Goal: Information Seeking & Learning: Learn about a topic

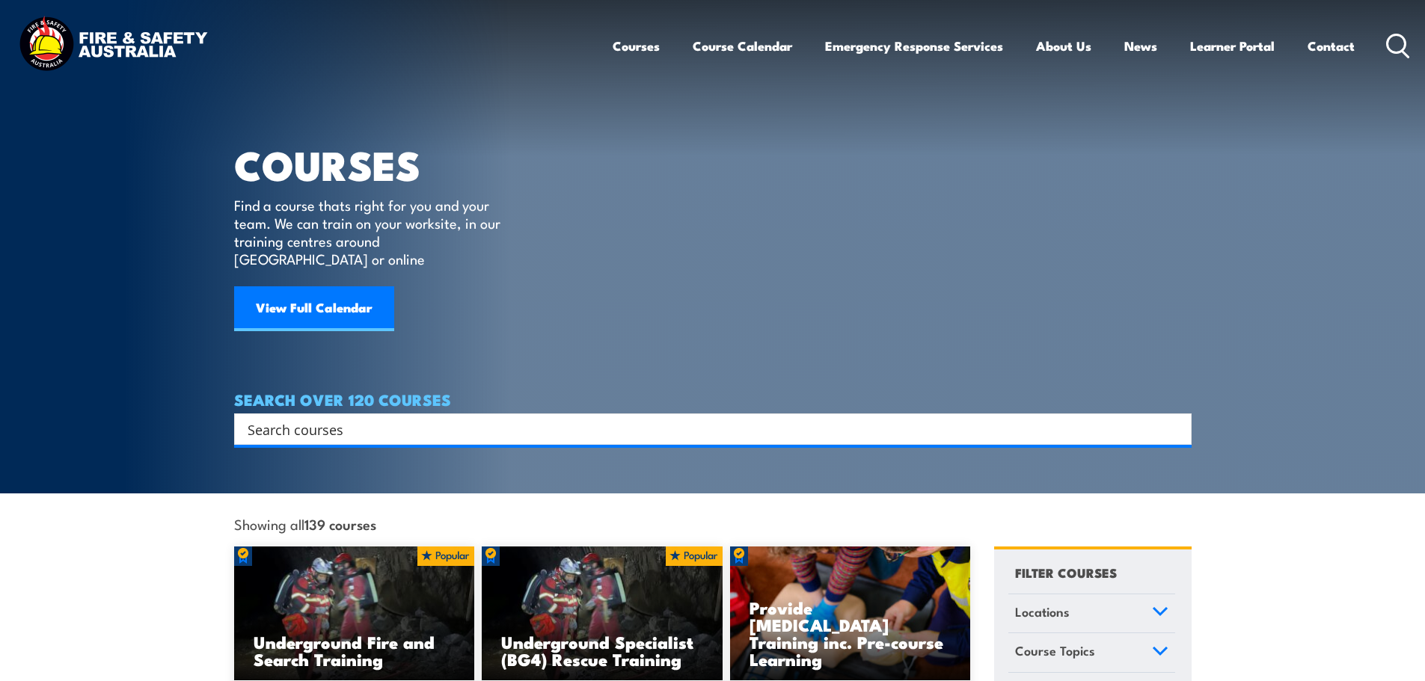
drag, startPoint x: 352, startPoint y: 414, endPoint x: 331, endPoint y: 409, distance: 22.2
click at [352, 418] on input "Search input" at bounding box center [703, 429] width 911 height 22
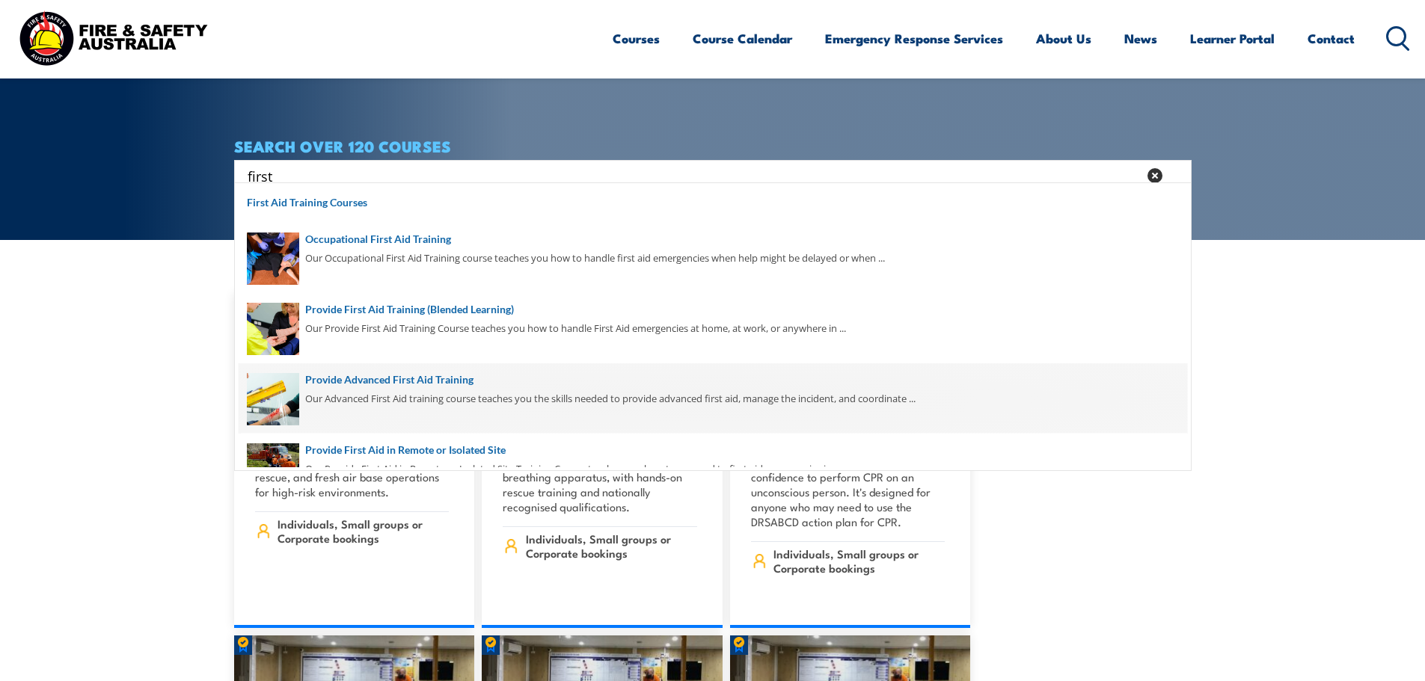
scroll to position [75, 0]
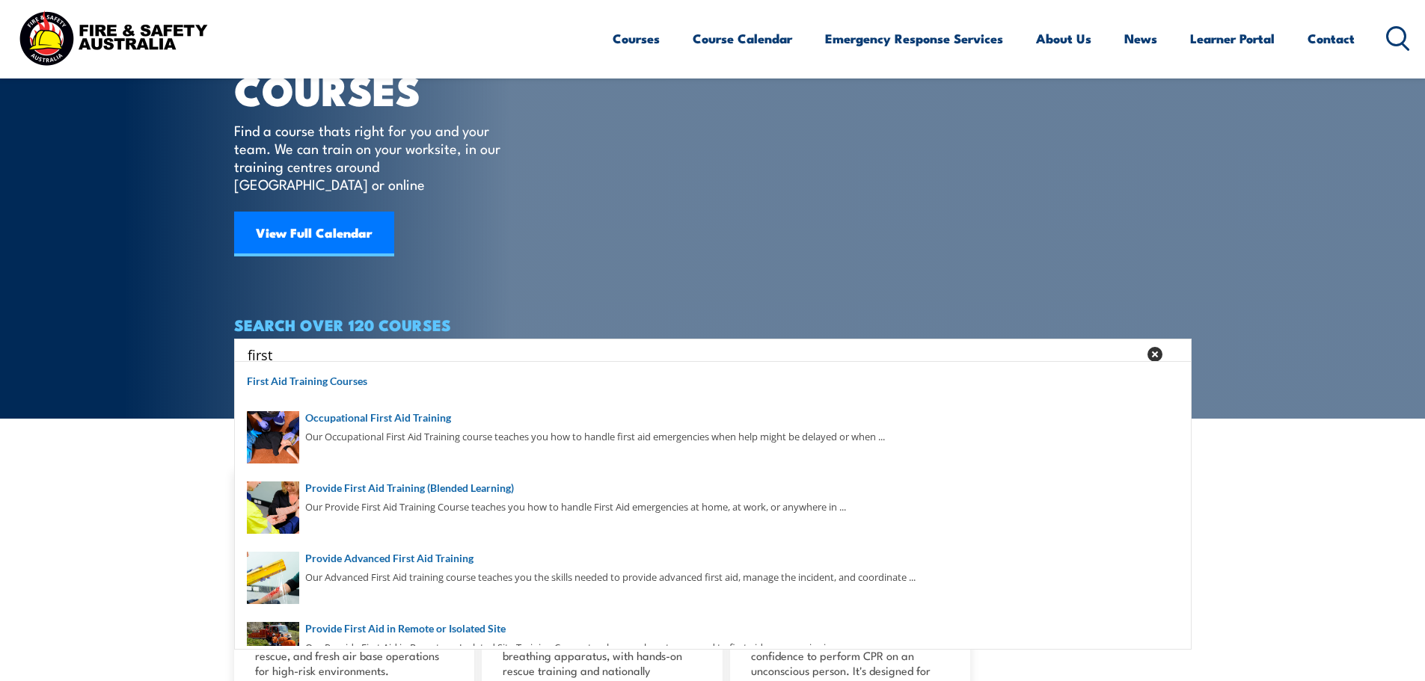
type input "first"
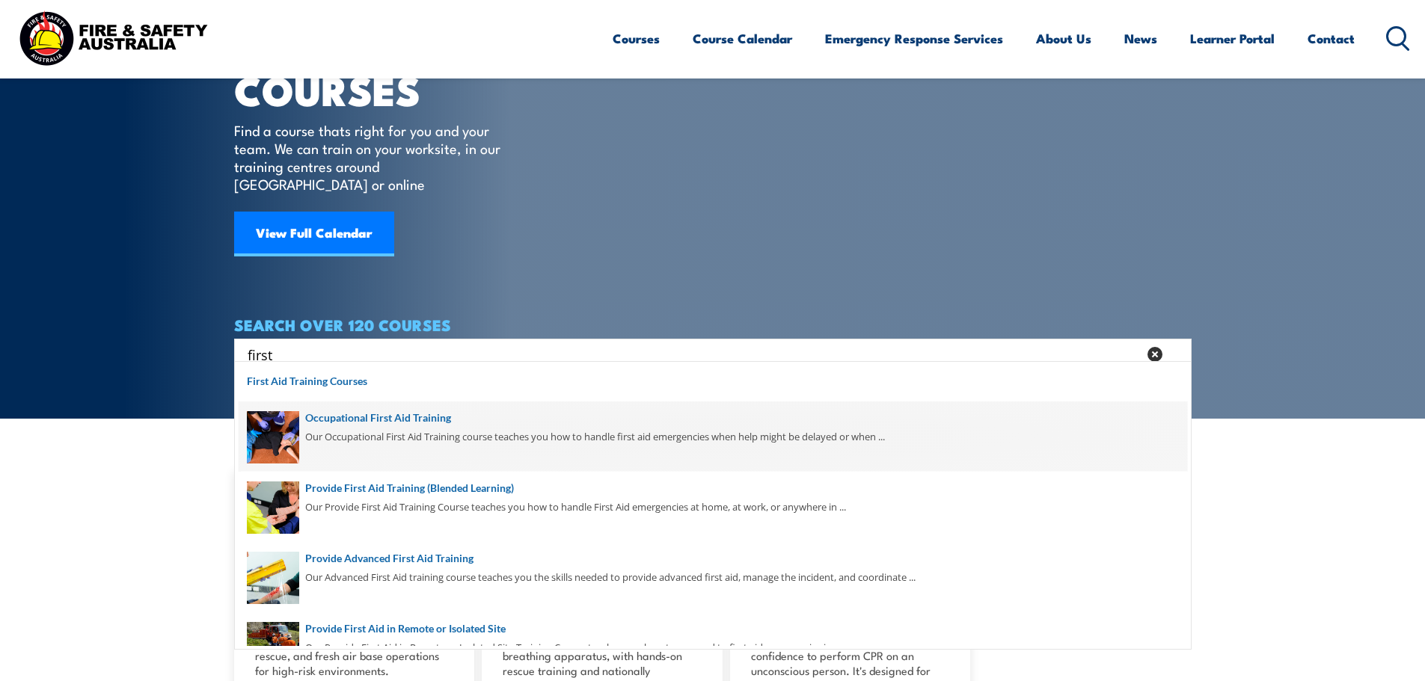
click at [390, 421] on span at bounding box center [713, 437] width 948 height 70
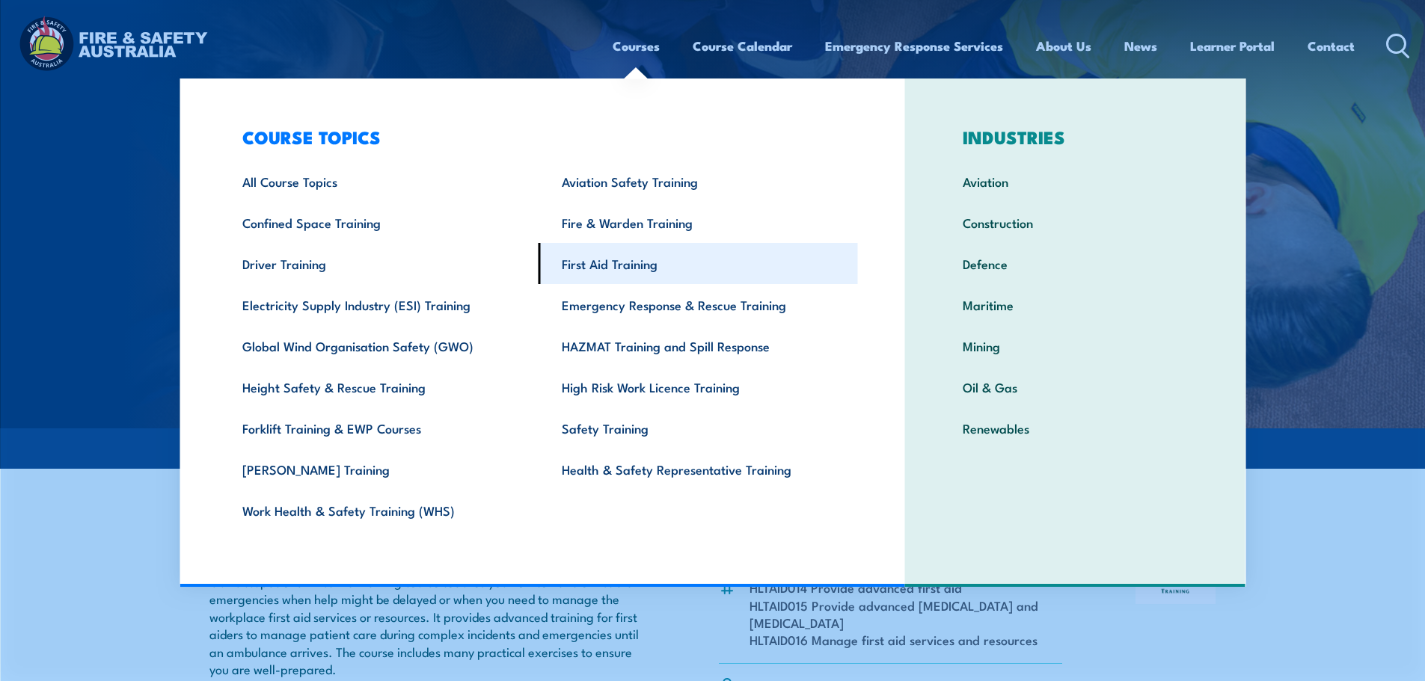
click at [599, 261] on link "First Aid Training" at bounding box center [698, 263] width 319 height 41
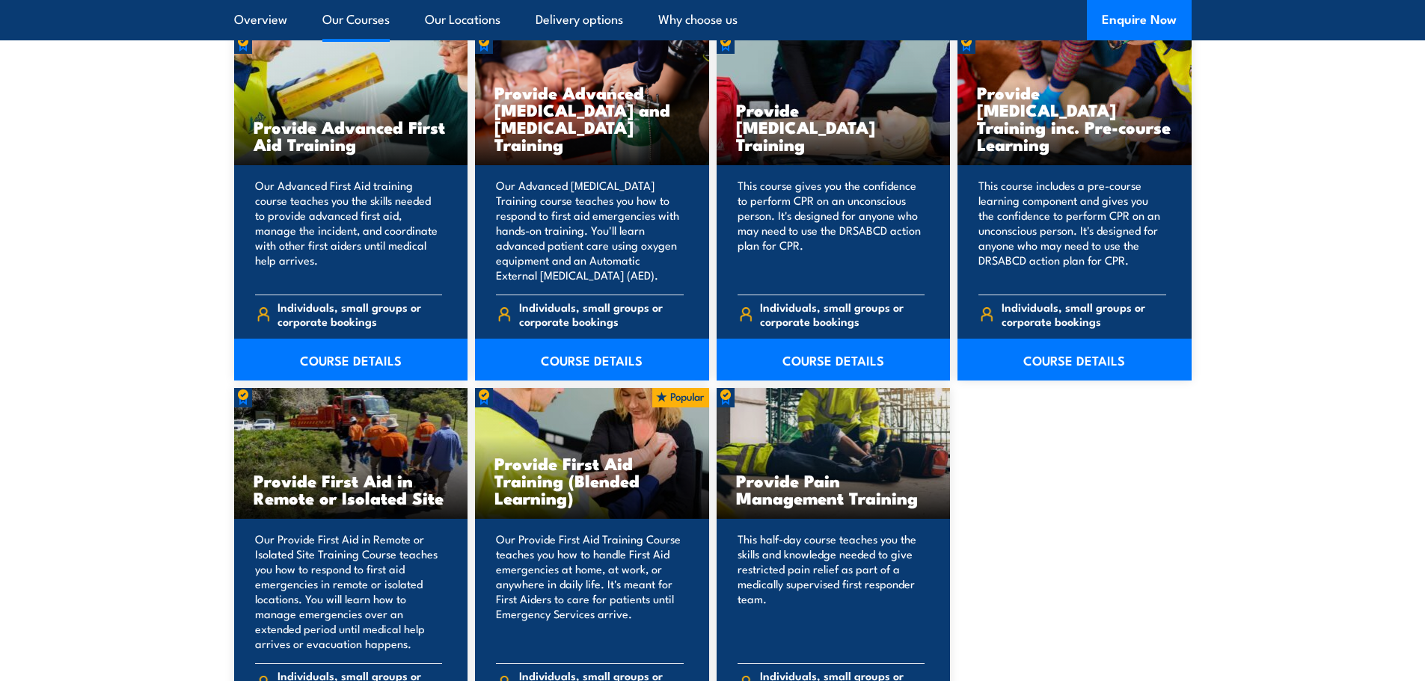
scroll to position [2094, 0]
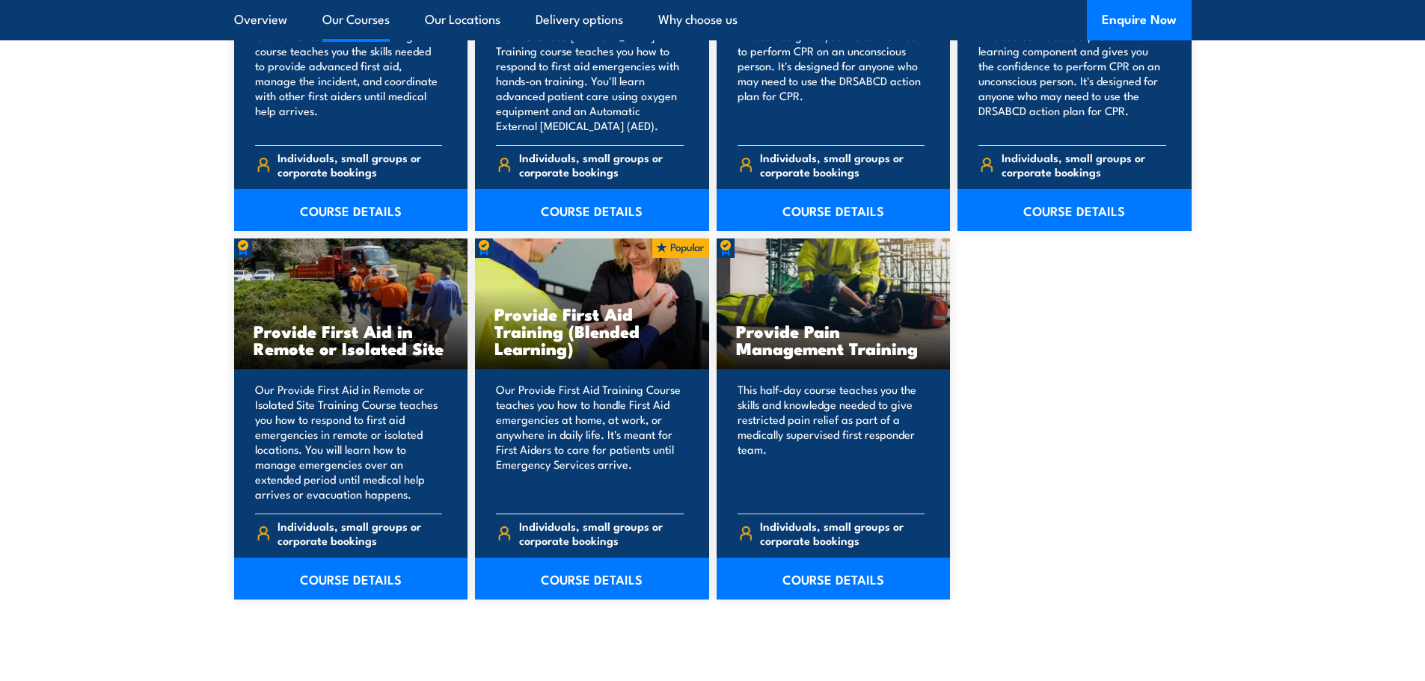
click at [561, 357] on h3 "Provide First Aid Training (Blended Learning)" at bounding box center [591, 331] width 195 height 52
click at [549, 576] on link "COURSE DETAILS" at bounding box center [592, 579] width 234 height 42
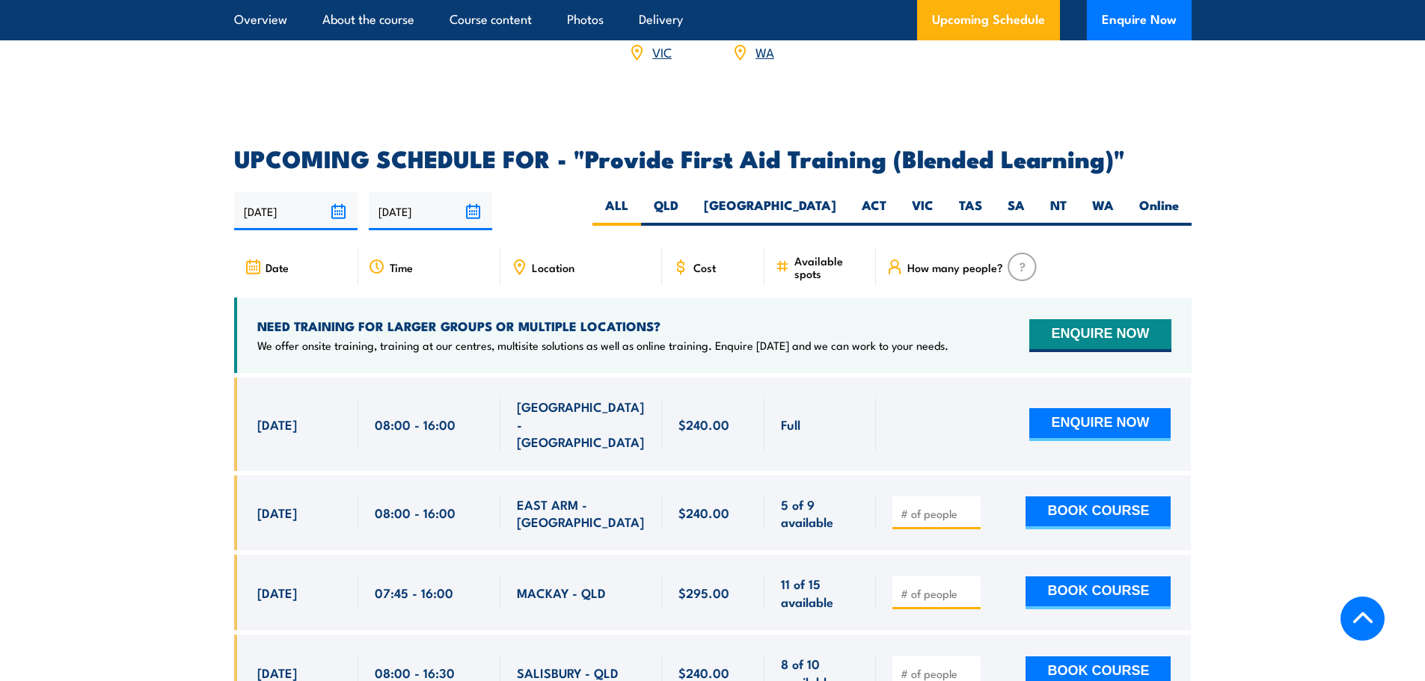
scroll to position [2842, 0]
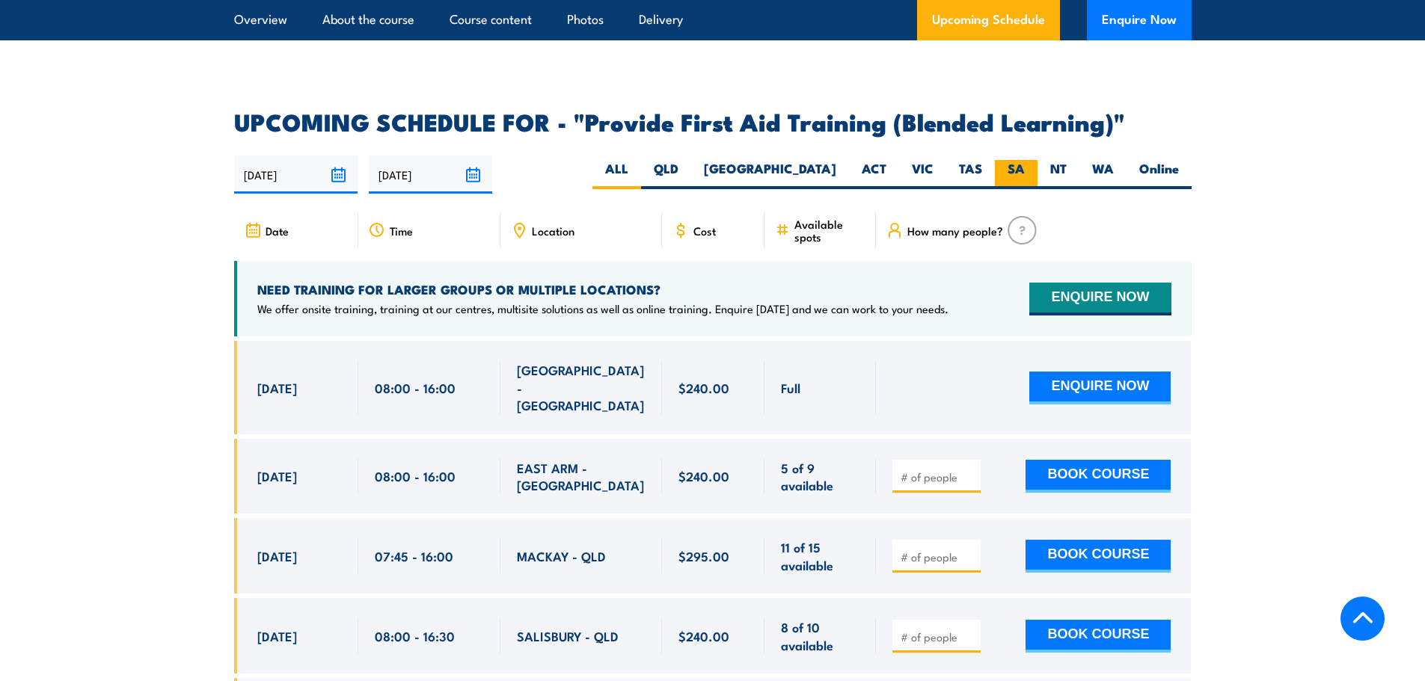
click at [1029, 189] on label "SA" at bounding box center [1016, 174] width 43 height 29
click at [1029, 170] on input "SA" at bounding box center [1030, 165] width 10 height 10
radio input "true"
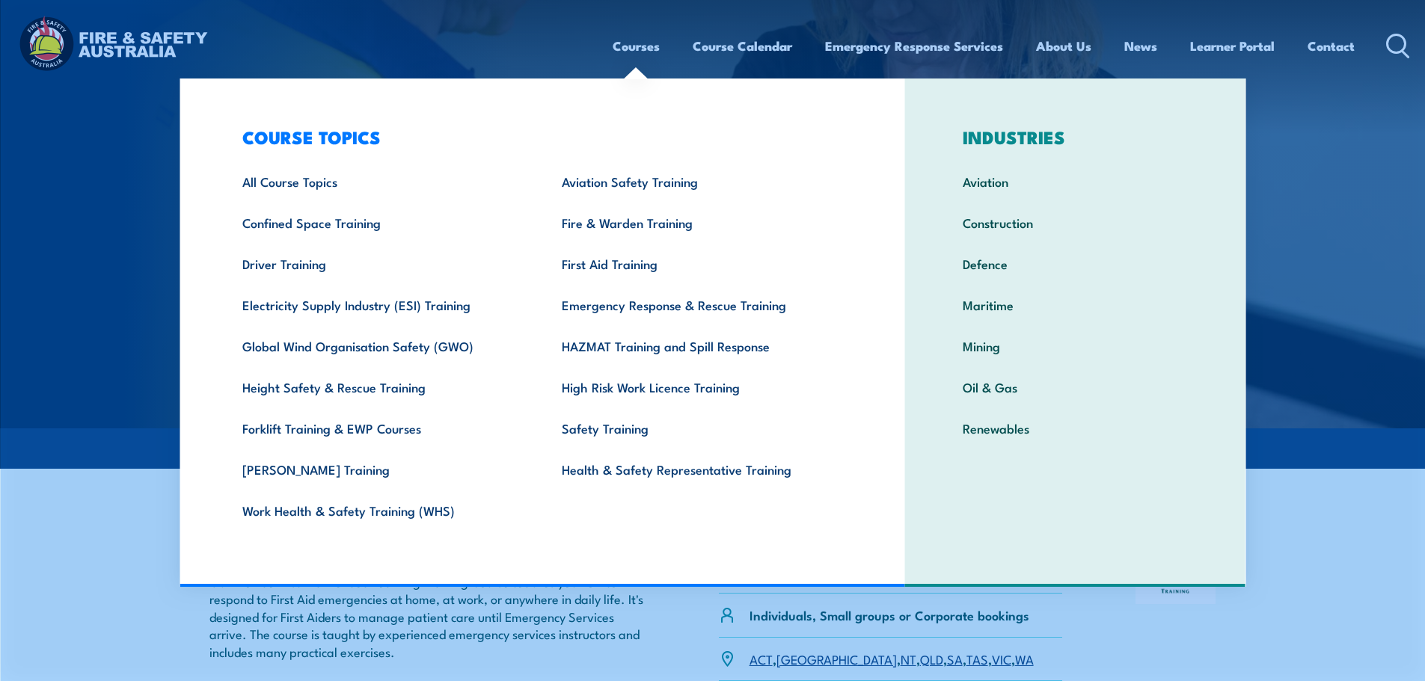
click at [635, 46] on link "Courses" at bounding box center [636, 46] width 47 height 40
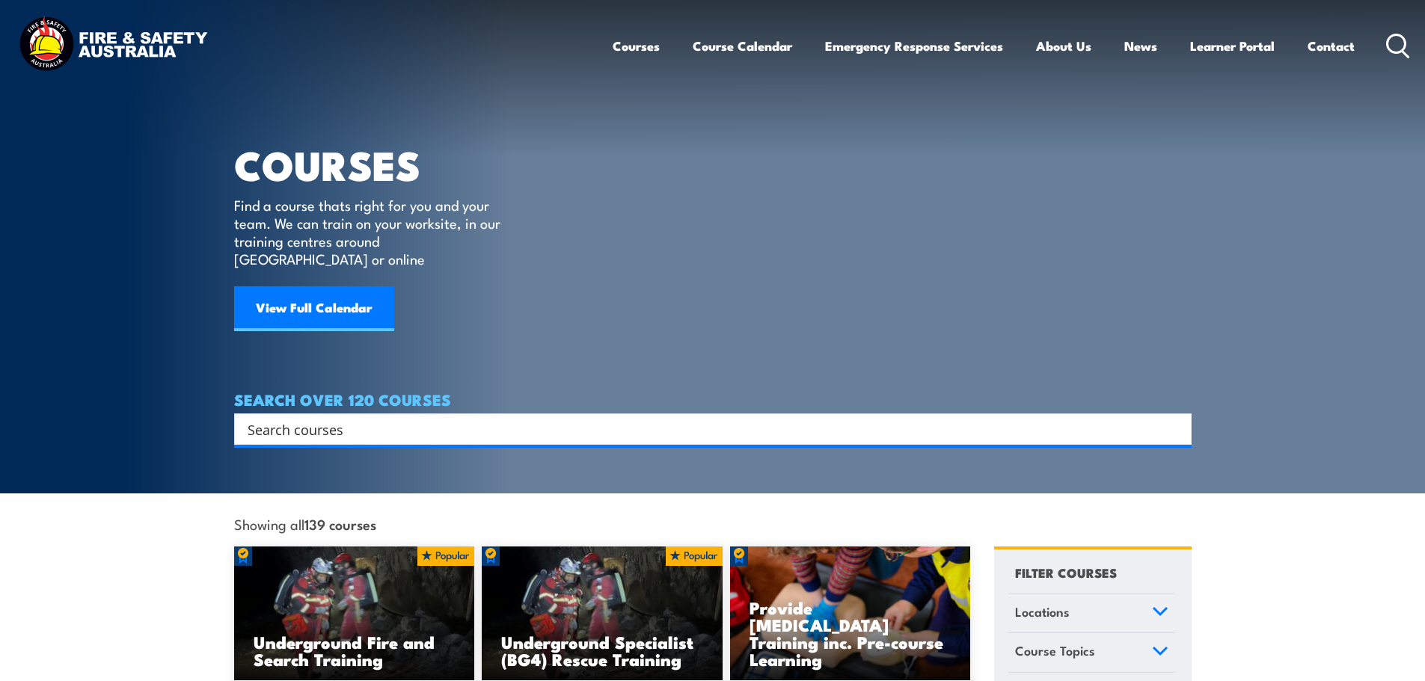
click at [300, 418] on input "Search input" at bounding box center [703, 429] width 911 height 22
type input "low voltage"
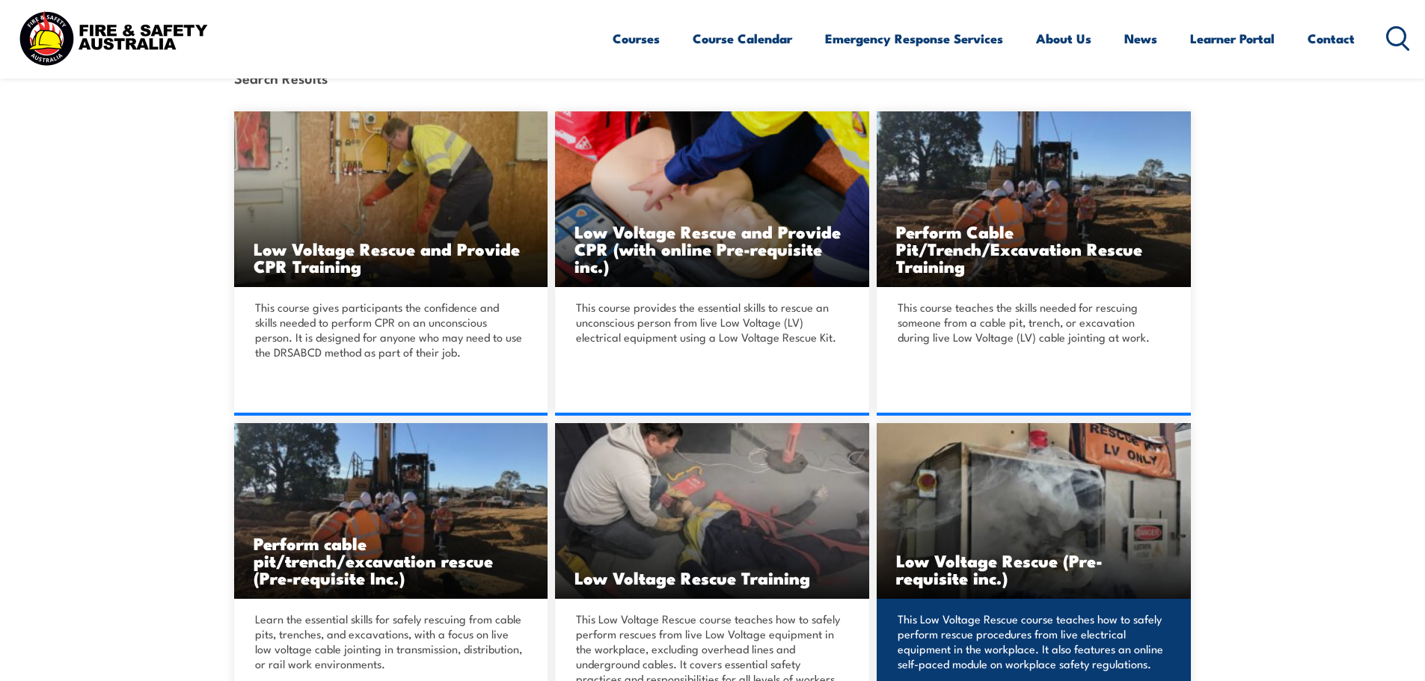
scroll to position [299, 0]
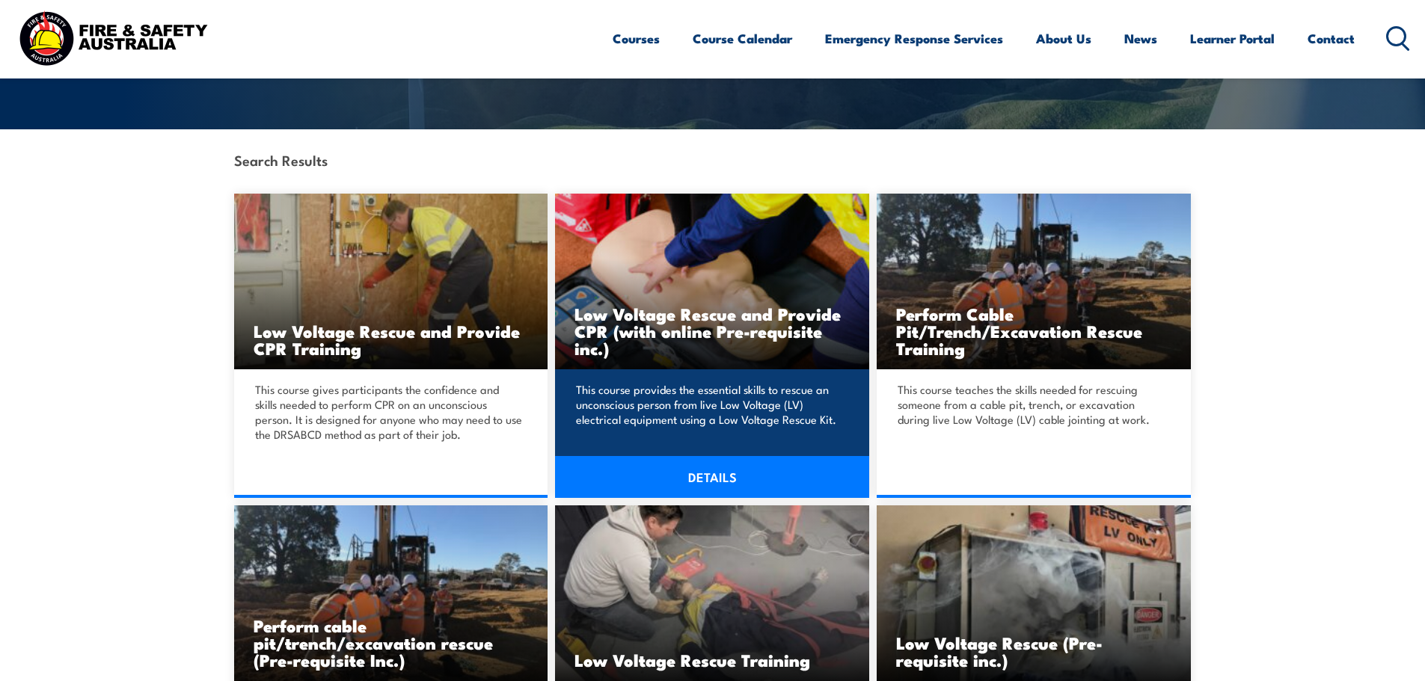
click at [718, 400] on p "This course provides the essential skills to rescue an unconscious person from …" at bounding box center [710, 404] width 268 height 45
click at [698, 463] on link "DETAILS" at bounding box center [712, 477] width 314 height 42
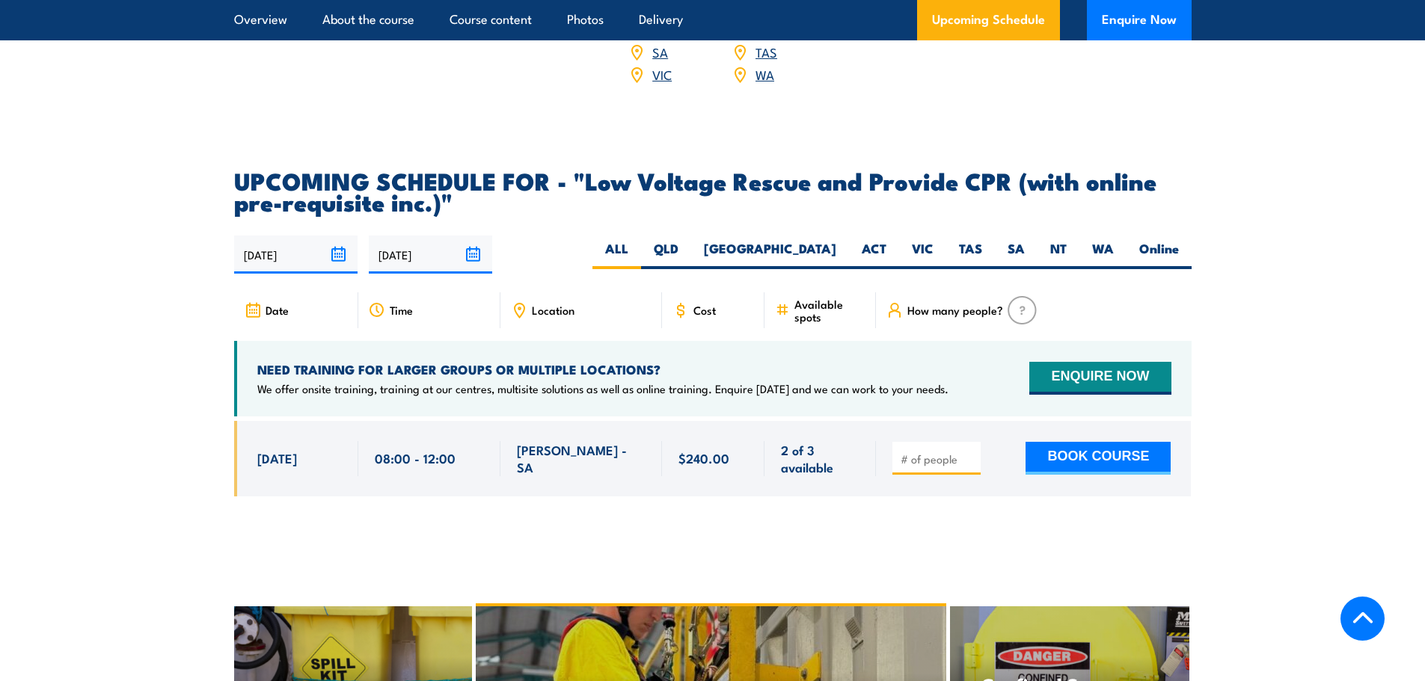
scroll to position [2393, 0]
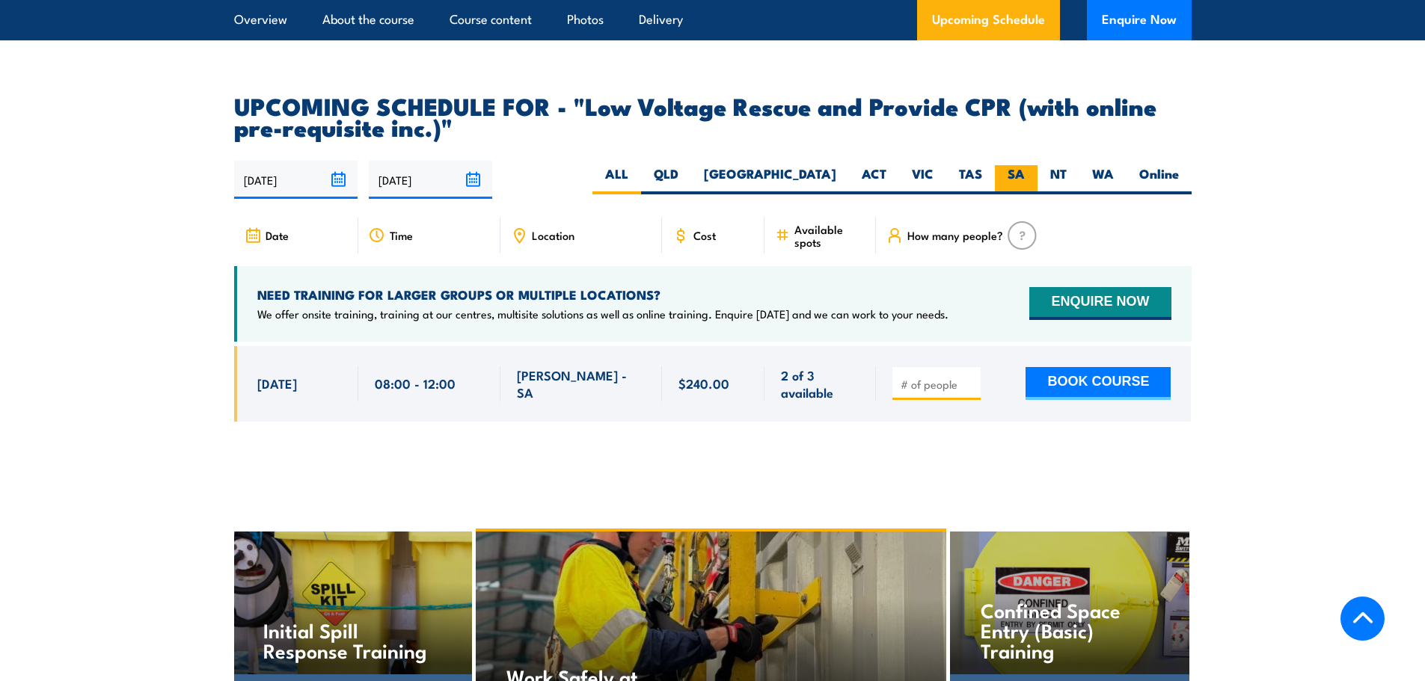
click at [1022, 165] on label "SA" at bounding box center [1016, 179] width 43 height 29
click at [1025, 165] on input "SA" at bounding box center [1030, 170] width 10 height 10
radio input "true"
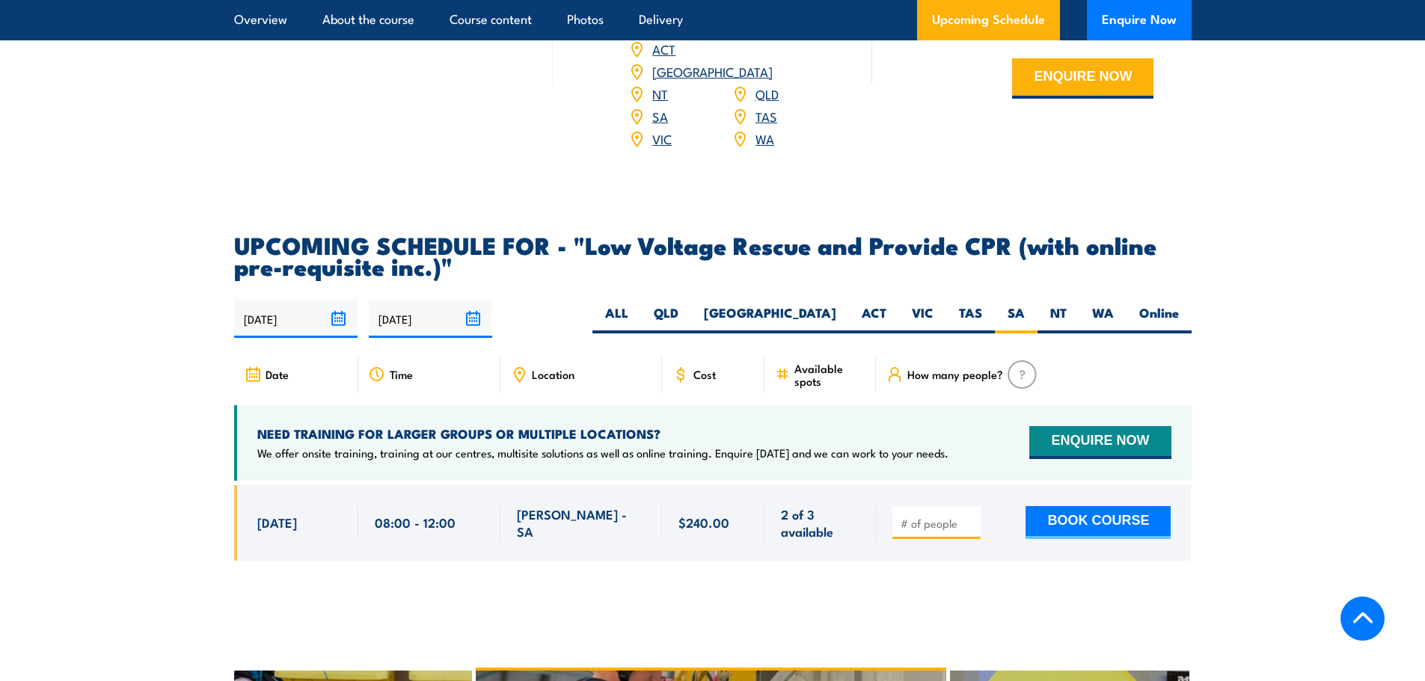
scroll to position [2242, 0]
